Goal: Information Seeking & Learning: Learn about a topic

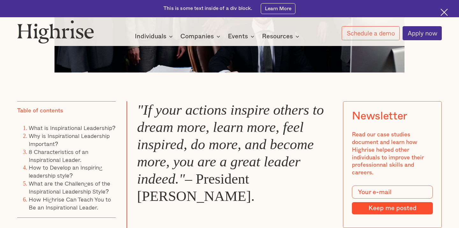
scroll to position [383, 0]
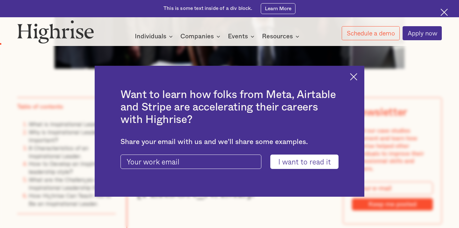
click at [351, 81] on div "Want to learn how folks from Meta, Airtable and Stripe are accelerating their c…" at bounding box center [230, 131] width 270 height 131
click at [351, 80] on img at bounding box center [353, 76] width 7 height 7
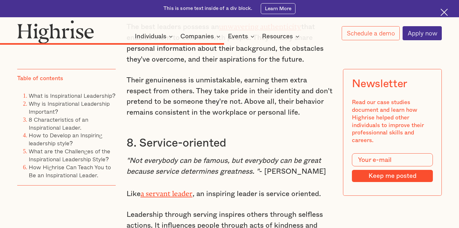
scroll to position [2686, 0]
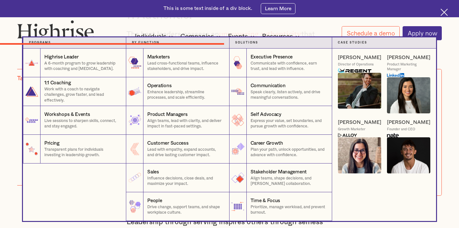
click at [1, 113] on nav "Programs 1 Highrise Leader A 6-month program to grow leadership with coaching a…" at bounding box center [229, 128] width 459 height 183
click at [10, 114] on nav "Programs 1 Highrise Leader A 6-month program to grow leadership with coaching a…" at bounding box center [229, 128] width 459 height 183
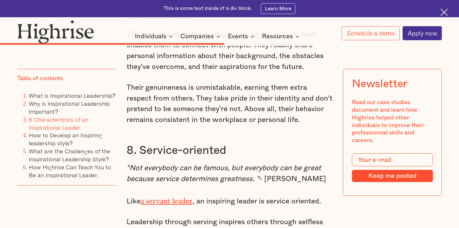
click at [61, 126] on link "8 Characteristics of an Inspirational Leader." at bounding box center [59, 123] width 60 height 17
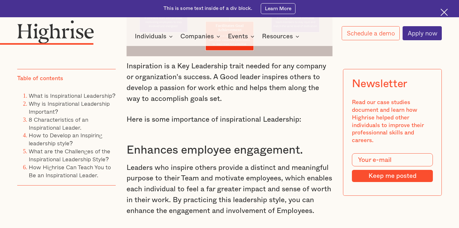
scroll to position [1350, 0]
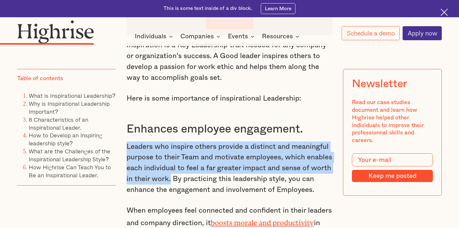
drag, startPoint x: 126, startPoint y: 114, endPoint x: 171, endPoint y: 148, distance: 56.8
click at [171, 148] on p "Leaders who inspire others provide a distinct and meaningful purpose to their T…" at bounding box center [230, 168] width 206 height 54
copy p "Leaders who inspire others provide a distinct and meaningful purpose to their T…"
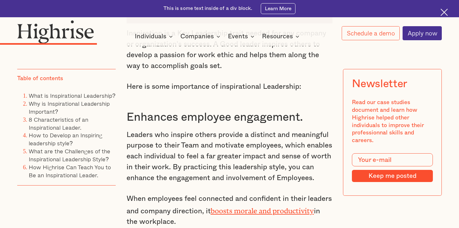
scroll to position [1393, 0]
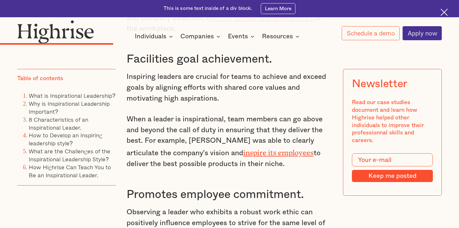
scroll to position [1559, 0]
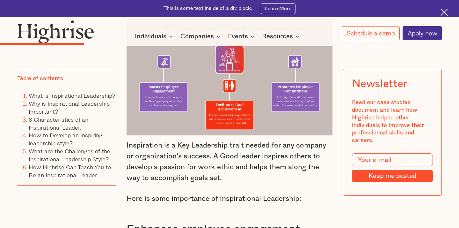
scroll to position [1250, 0]
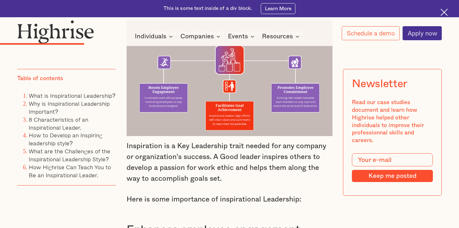
click at [314, 194] on p "Here is some importance of inspirational Leadership:" at bounding box center [230, 199] width 206 height 11
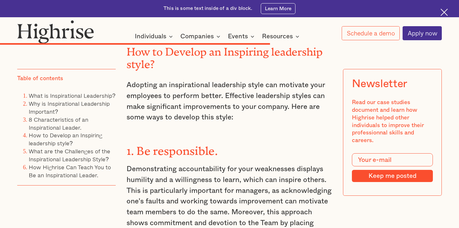
scroll to position [3161, 0]
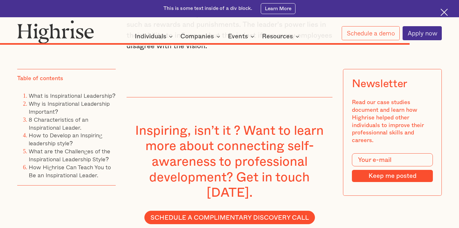
scroll to position [4565, 0]
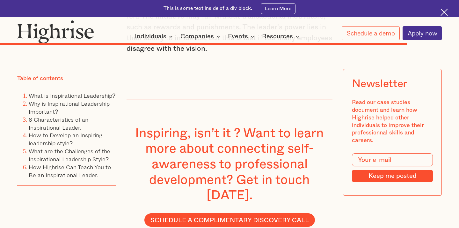
drag, startPoint x: 456, startPoint y: 188, endPoint x: 457, endPoint y: 132, distance: 55.5
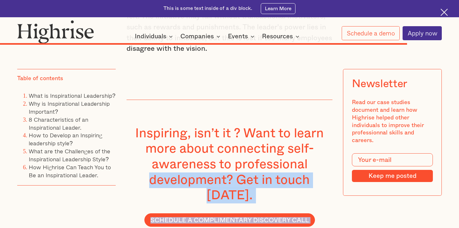
drag, startPoint x: 457, startPoint y: 188, endPoint x: 459, endPoint y: 49, distance: 138.7
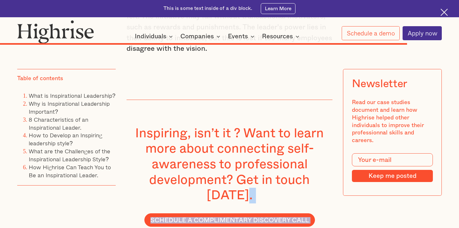
drag, startPoint x: 457, startPoint y: 189, endPoint x: 452, endPoint y: 117, distance: 72.5
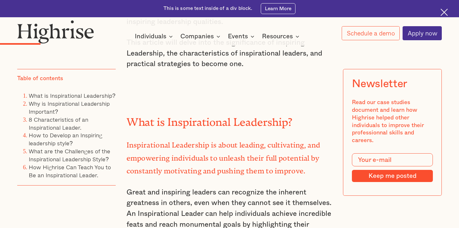
scroll to position [797, 0]
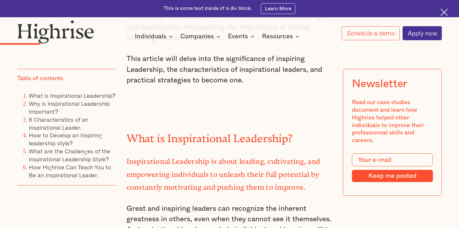
click at [239, 96] on p "‍" at bounding box center [230, 101] width 206 height 11
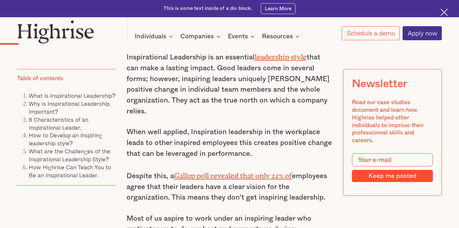
scroll to position [574, 0]
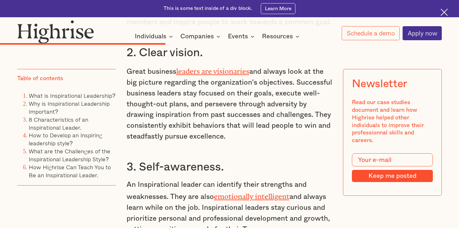
scroll to position [2083, 0]
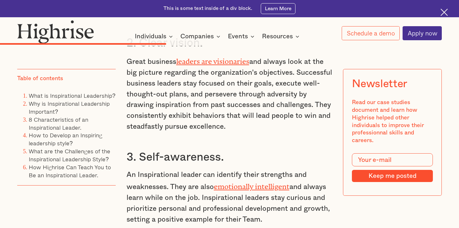
scroll to position [2099, 0]
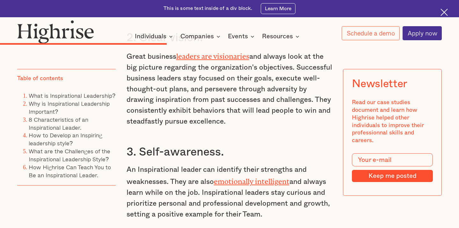
click at [261, 164] on p "An Inspirational leader can identify their strengths and weaknesses. They are a…" at bounding box center [230, 191] width 206 height 55
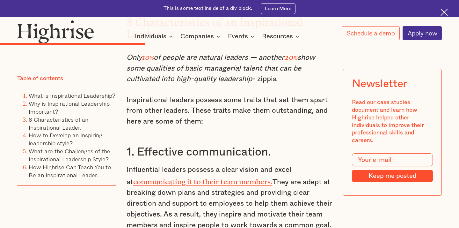
scroll to position [1873, 0]
